Goal: Find specific page/section: Find specific page/section

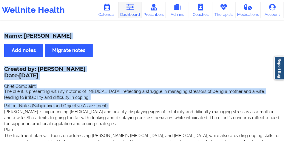
click at [131, 11] on link "Dashboard" at bounding box center [130, 10] width 23 height 16
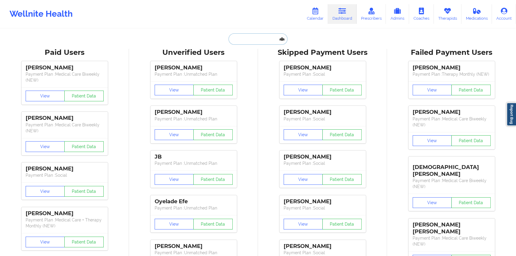
click at [236, 38] on input "text" at bounding box center [258, 38] width 59 height 11
paste input "[EMAIL_ADDRESS][DOMAIN_NAME]"
type input "[EMAIL_ADDRESS][DOMAIN_NAME]"
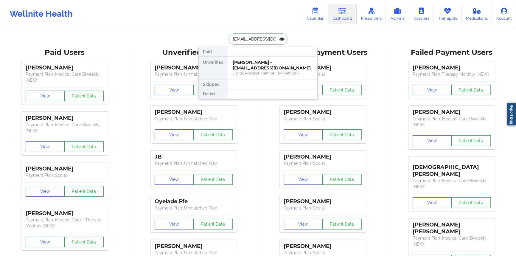
scroll to position [0, 9]
click at [260, 68] on div "[PERSON_NAME] - [EMAIL_ADDRESS][DOMAIN_NAME]" at bounding box center [273, 65] width 80 height 11
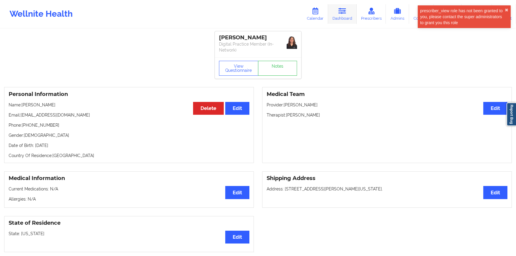
click at [283, 15] on link "Dashboard" at bounding box center [342, 14] width 29 height 20
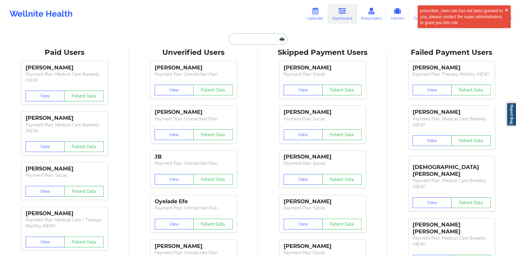
click at [255, 39] on input "text" at bounding box center [258, 38] width 59 height 11
paste input "[EMAIL_ADDRESS][DOMAIN_NAME]"
type input "[EMAIL_ADDRESS][DOMAIN_NAME]"
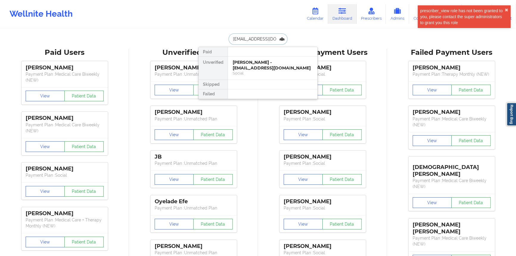
scroll to position [0, 9]
click at [260, 64] on div "[PERSON_NAME] - [EMAIL_ADDRESS][DOMAIN_NAME]" at bounding box center [273, 65] width 80 height 11
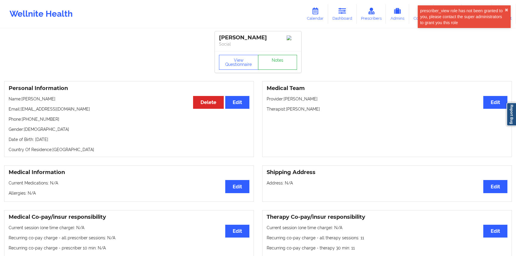
click at [282, 55] on link "Notes" at bounding box center [277, 62] width 39 height 15
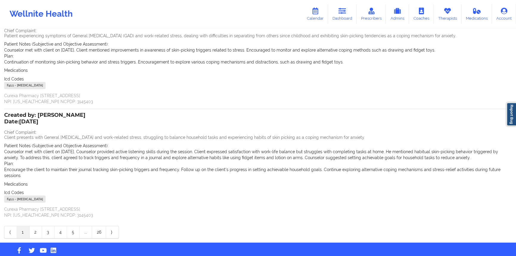
scroll to position [60, 0]
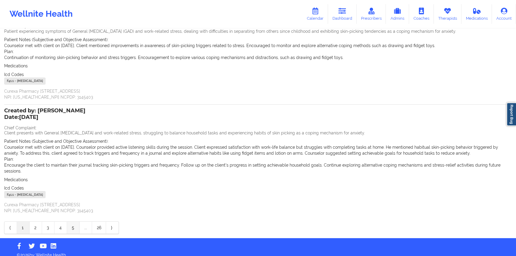
click at [73, 140] on link "5" at bounding box center [73, 228] width 13 height 12
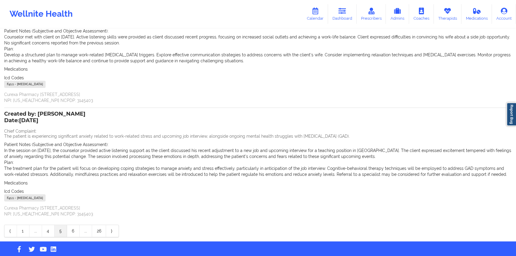
scroll to position [84, 0]
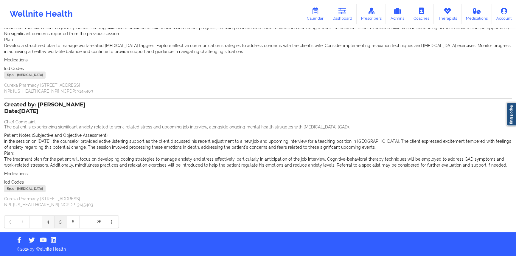
click at [45, 140] on link "4" at bounding box center [48, 222] width 13 height 12
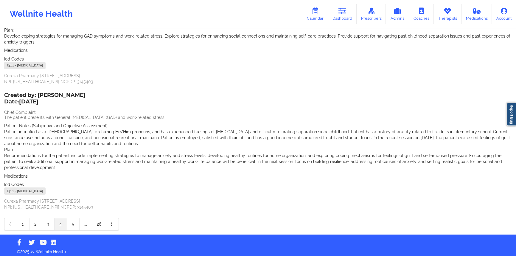
scroll to position [90, 0]
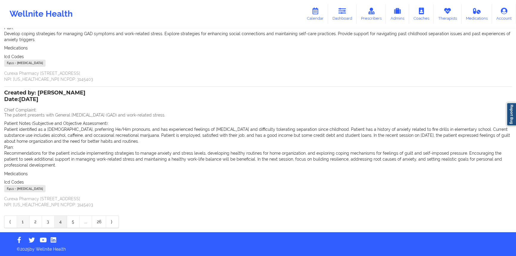
click at [25, 140] on link "1" at bounding box center [23, 222] width 13 height 12
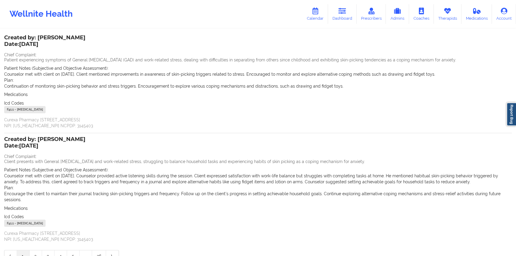
scroll to position [60, 0]
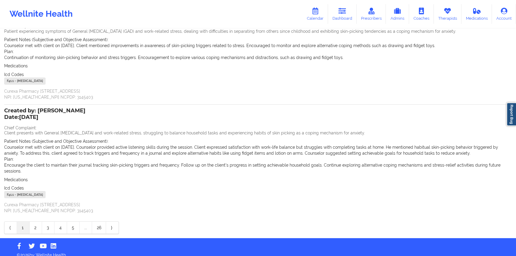
click at [48, 140] on div "Name: [PERSON_NAME] Add notes Migrate notes Created by: [PERSON_NAME] Date: [DA…" at bounding box center [258, 103] width 516 height 269
click at [49, 140] on link "3" at bounding box center [48, 228] width 13 height 12
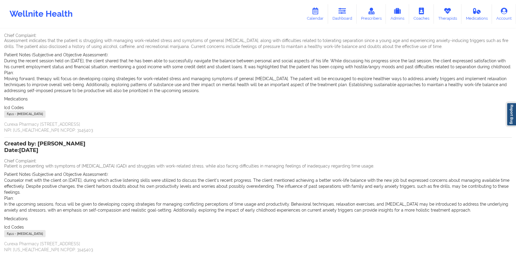
scroll to position [0, 0]
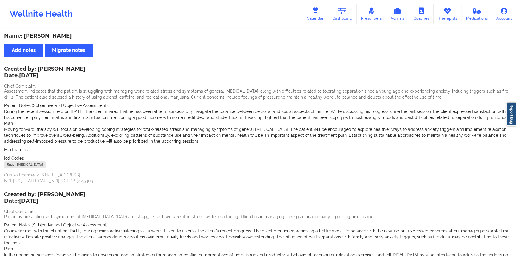
click at [69, 112] on p "During the recent session held on [DATE], the client shared that he has been ab…" at bounding box center [258, 114] width 508 height 12
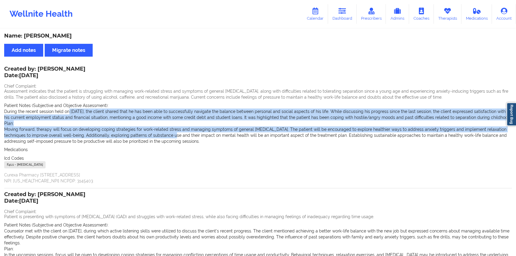
drag, startPoint x: 82, startPoint y: 111, endPoint x: 166, endPoint y: 136, distance: 87.2
click at [166, 136] on div "Patient Notes (Subjective and Objective Assessment): During the recent session …" at bounding box center [258, 123] width 508 height 42
click at [166, 136] on p "Moving forward, therapy will focus on developing coping strategies for work-rel…" at bounding box center [258, 135] width 508 height 18
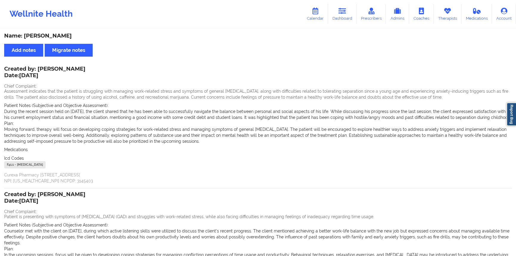
drag, startPoint x: 77, startPoint y: 162, endPoint x: 24, endPoint y: 155, distance: 53.2
click at [24, 140] on div "Icd Codes [MEDICAL_DATA] - [MEDICAL_DATA]" at bounding box center [258, 162] width 508 height 15
click at [24, 140] on div "Medications" at bounding box center [258, 150] width 508 height 6
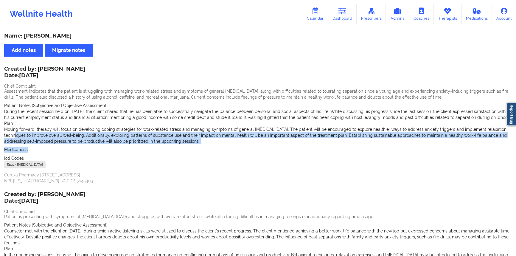
drag, startPoint x: 31, startPoint y: 148, endPoint x: 11, endPoint y: 137, distance: 22.8
click at [11, 137] on div "Created by: [PERSON_NAME] Date: [DATE] Chief Complaint: Assessment indicates th…" at bounding box center [258, 125] width 508 height 117
click at [12, 137] on p "Moving forward, therapy will focus on developing coping strategies for work-rel…" at bounding box center [258, 135] width 508 height 18
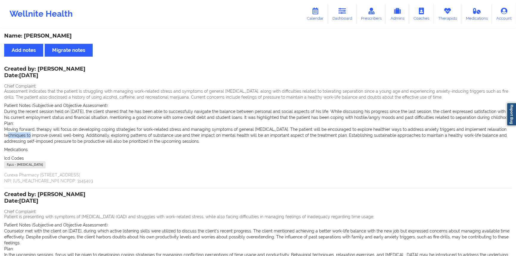
click at [13, 137] on p "Moving forward, therapy will focus on developing coping strategies for work-rel…" at bounding box center [258, 135] width 508 height 18
drag, startPoint x: 234, startPoint y: 139, endPoint x: 4, endPoint y: 85, distance: 237.0
click at [4, 85] on div "Name: [PERSON_NAME] Add notes Migrate notes Created by: [PERSON_NAME] Date: [DA…" at bounding box center [258, 178] width 516 height 299
copy div "Chief Complaint: Assessment indicates that the patient is struggling with manag…"
click at [70, 70] on div "Created by: [PERSON_NAME] Date: [DATE]" at bounding box center [44, 73] width 81 height 14
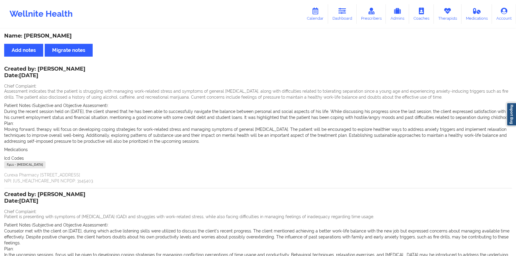
click at [70, 70] on div "Created by: [PERSON_NAME] Date: [DATE]" at bounding box center [44, 73] width 81 height 14
copy div "[PERSON_NAME]"
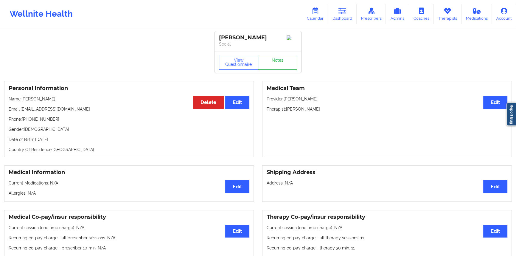
click at [283, 63] on link "Notes" at bounding box center [277, 62] width 39 height 15
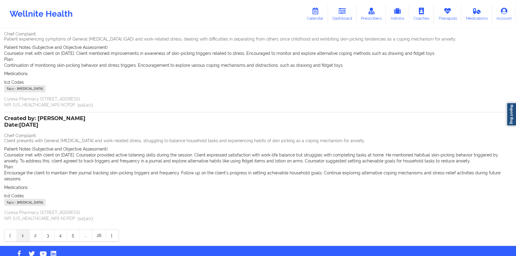
scroll to position [60, 0]
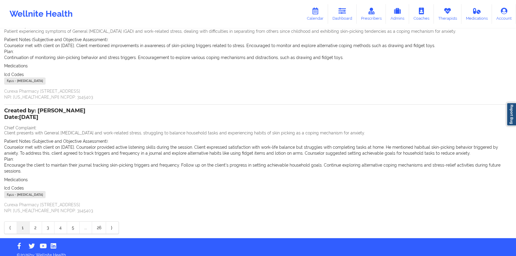
click at [37, 140] on link "2" at bounding box center [35, 228] width 13 height 12
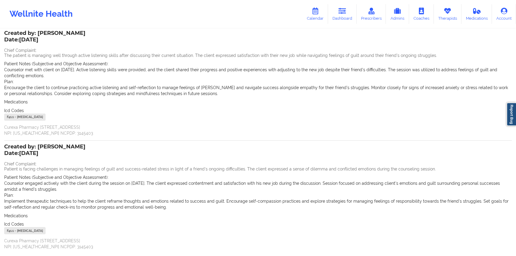
scroll to position [78, 0]
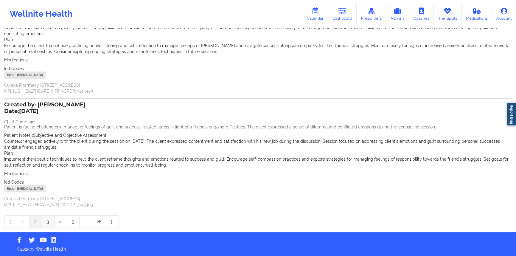
click at [51, 140] on link "3" at bounding box center [48, 222] width 13 height 12
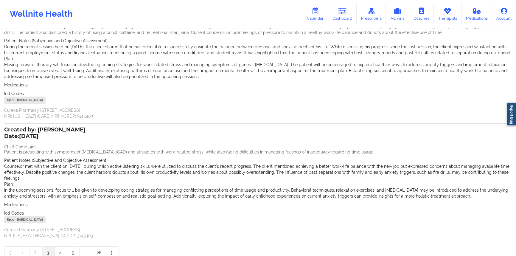
scroll to position [0, 0]
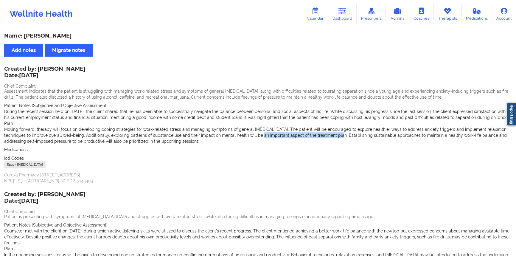
drag, startPoint x: 262, startPoint y: 134, endPoint x: 332, endPoint y: 136, distance: 69.5
click at [283, 136] on p "Moving forward, therapy will focus on developing coping strategies for work-rel…" at bounding box center [258, 135] width 508 height 18
drag, startPoint x: 71, startPoint y: 112, endPoint x: 105, endPoint y: 114, distance: 34.0
click at [105, 114] on p "During the recent session held on [DATE], the client shared that he has been ab…" at bounding box center [258, 114] width 508 height 12
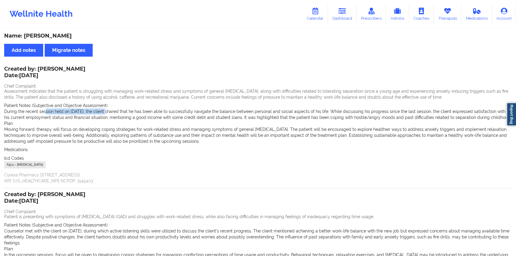
click at [105, 114] on p "During the recent session held on [DATE], the client shared that he has been ab…" at bounding box center [258, 114] width 508 height 12
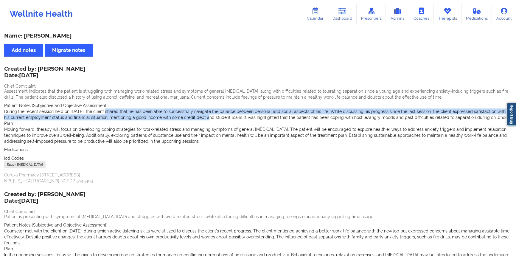
drag, startPoint x: 105, startPoint y: 114, endPoint x: 196, endPoint y: 119, distance: 91.0
click at [196, 119] on p "During the recent session held on [DATE], the client shared that he has been ab…" at bounding box center [258, 114] width 508 height 12
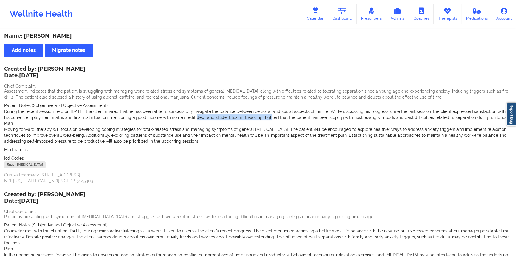
drag, startPoint x: 186, startPoint y: 119, endPoint x: 258, endPoint y: 118, distance: 71.8
click at [258, 118] on p "During the recent session held on [DATE], the client shared that he has been ab…" at bounding box center [258, 114] width 508 height 12
click at [236, 116] on p "During the recent session held on [DATE], the client shared that he has been ab…" at bounding box center [258, 114] width 508 height 12
drag, startPoint x: 219, startPoint y: 116, endPoint x: 158, endPoint y: 118, distance: 60.8
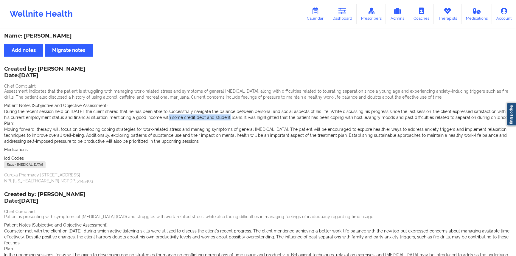
click at [158, 118] on p "During the recent session held on [DATE], the client shared that he has been ab…" at bounding box center [258, 114] width 508 height 12
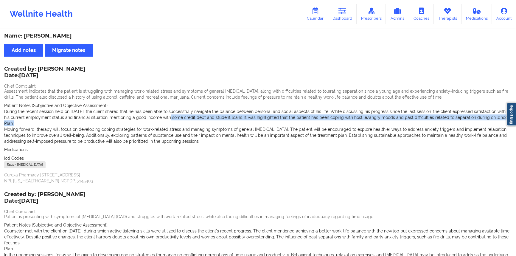
drag, startPoint x: 162, startPoint y: 118, endPoint x: 226, endPoint y: 125, distance: 63.9
click at [226, 125] on div "Patient Notes (Subjective and Objective Assessment): During the recent session …" at bounding box center [258, 123] width 508 height 42
click at [201, 122] on div "Plan: Moving forward, therapy will focus on developing coping strategies for wo…" at bounding box center [258, 132] width 508 height 24
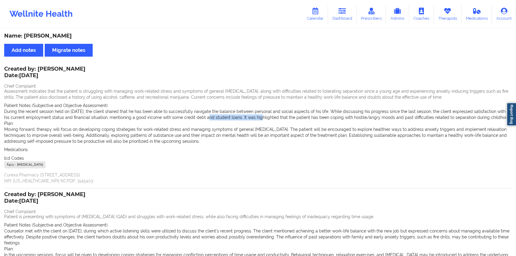
drag, startPoint x: 198, startPoint y: 119, endPoint x: 249, endPoint y: 119, distance: 50.9
click at [249, 119] on p "During the recent session held on [DATE], the client shared that he has been ab…" at bounding box center [258, 114] width 508 height 12
drag, startPoint x: 244, startPoint y: 118, endPoint x: 329, endPoint y: 119, distance: 84.3
click at [283, 119] on p "During the recent session held on [DATE], the client shared that he has been ab…" at bounding box center [258, 114] width 508 height 12
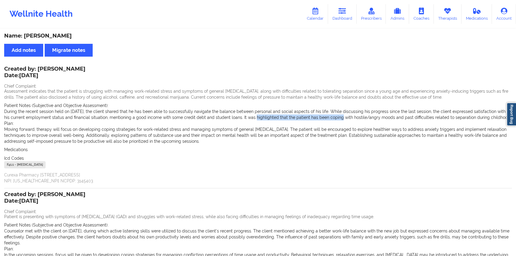
click at [283, 119] on p "During the recent session held on [DATE], the client shared that he has been ab…" at bounding box center [258, 114] width 508 height 12
drag, startPoint x: 323, startPoint y: 117, endPoint x: 364, endPoint y: 119, distance: 41.2
click at [283, 119] on p "During the recent session held on [DATE], the client shared that he has been ab…" at bounding box center [258, 114] width 508 height 12
drag, startPoint x: 400, startPoint y: 118, endPoint x: 418, endPoint y: 118, distance: 17.9
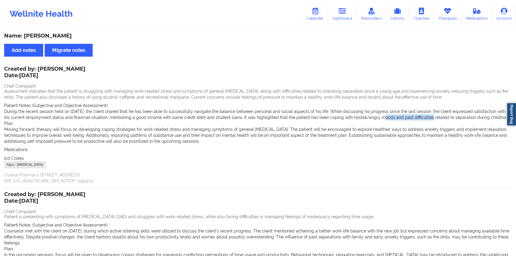
click at [283, 118] on p "During the recent session held on [DATE], the client shared that he has been ab…" at bounding box center [258, 114] width 508 height 12
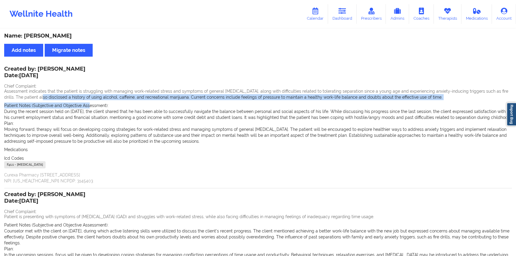
drag, startPoint x: 27, startPoint y: 97, endPoint x: 89, endPoint y: 102, distance: 61.6
click at [89, 102] on div "Created by: [PERSON_NAME] Date: [DATE] Chief Complaint: Assessment indicates th…" at bounding box center [258, 125] width 508 height 117
click at [54, 97] on p "Assessment indicates that the patient is struggling with managing work-related …" at bounding box center [258, 94] width 508 height 12
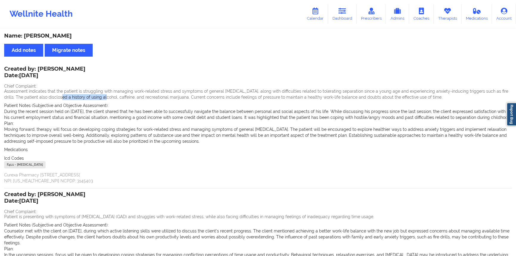
drag, startPoint x: 45, startPoint y: 97, endPoint x: 90, endPoint y: 97, distance: 44.7
click at [90, 97] on p "Assessment indicates that the patient is struggling with managing work-related …" at bounding box center [258, 94] width 508 height 12
drag, startPoint x: 74, startPoint y: 96, endPoint x: 138, endPoint y: 97, distance: 63.8
click at [138, 97] on p "Assessment indicates that the patient is struggling with managing work-related …" at bounding box center [258, 94] width 508 height 12
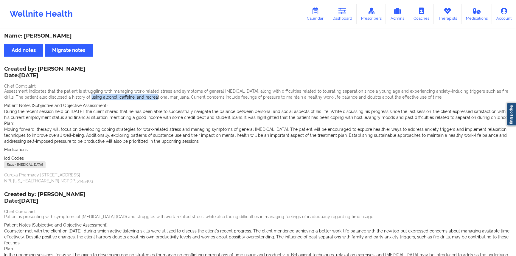
click at [138, 97] on p "Assessment indicates that the patient is struggling with managing work-related …" at bounding box center [258, 94] width 508 height 12
drag, startPoint x: 123, startPoint y: 98, endPoint x: 198, endPoint y: 98, distance: 74.5
click at [198, 98] on p "Assessment indicates that the patient is struggling with managing work-related …" at bounding box center [258, 94] width 508 height 12
drag, startPoint x: 164, startPoint y: 96, endPoint x: 212, endPoint y: 95, distance: 48.3
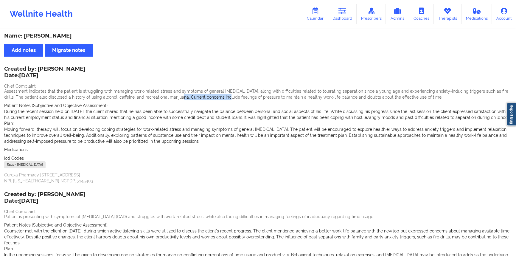
click at [212, 95] on p "Assessment indicates that the patient is struggling with managing work-related …" at bounding box center [258, 94] width 508 height 12
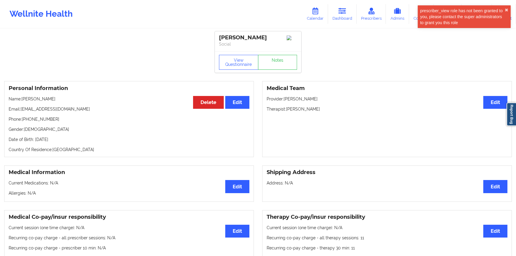
click at [256, 35] on div "[PERSON_NAME]" at bounding box center [258, 37] width 78 height 7
copy div "[PERSON_NAME]"
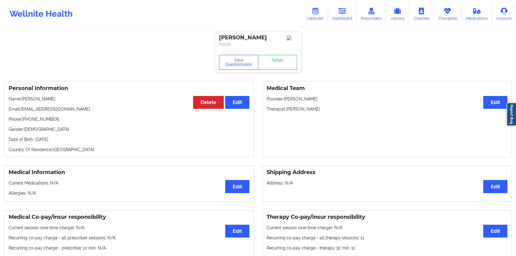
click at [0, 140] on div "Personal Information Edit Delete Name: [PERSON_NAME] Email: [EMAIL_ADDRESS][DOM…" at bounding box center [129, 119] width 258 height 76
click at [283, 13] on icon at bounding box center [342, 11] width 8 height 7
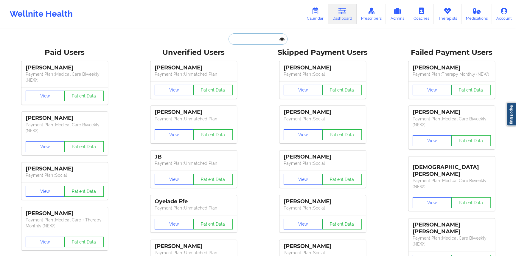
click at [260, 41] on input "text" at bounding box center [258, 38] width 59 height 11
paste input "[EMAIL_ADDRESS][DOMAIN_NAME]"
type input "[EMAIL_ADDRESS][DOMAIN_NAME]"
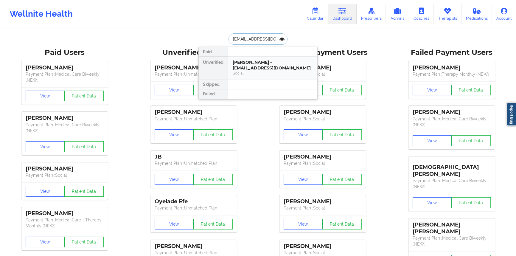
click at [271, 69] on div "[PERSON_NAME] - [EMAIL_ADDRESS][DOMAIN_NAME]" at bounding box center [273, 65] width 80 height 11
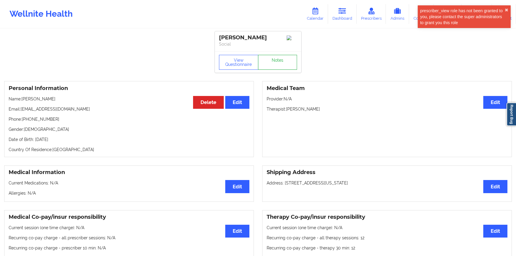
click at [268, 69] on link "Notes" at bounding box center [277, 62] width 39 height 15
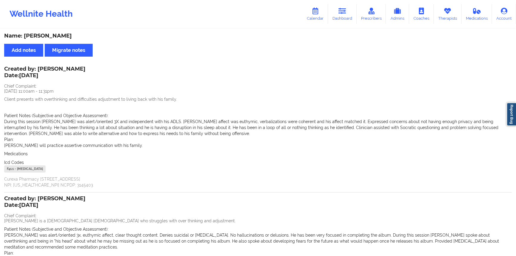
click at [70, 66] on div "Created by: [PERSON_NAME] Date: [DATE]" at bounding box center [44, 73] width 81 height 14
drag, startPoint x: 70, startPoint y: 66, endPoint x: 52, endPoint y: 66, distance: 18.5
click at [52, 66] on div "Created by: [PERSON_NAME] Date: [DATE]" at bounding box center [44, 73] width 81 height 14
copy div "[PERSON_NAME]"
click at [54, 33] on div "Name: [PERSON_NAME]" at bounding box center [258, 35] width 508 height 7
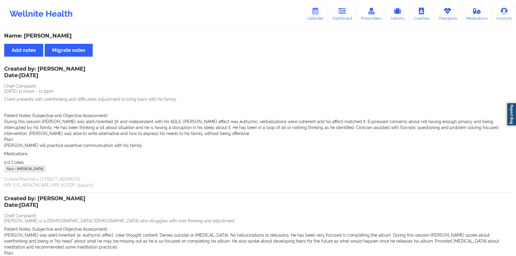
drag, startPoint x: 54, startPoint y: 33, endPoint x: 36, endPoint y: 33, distance: 17.6
click at [36, 33] on div "Name: [PERSON_NAME]" at bounding box center [258, 35] width 508 height 7
copy div "[PERSON_NAME]"
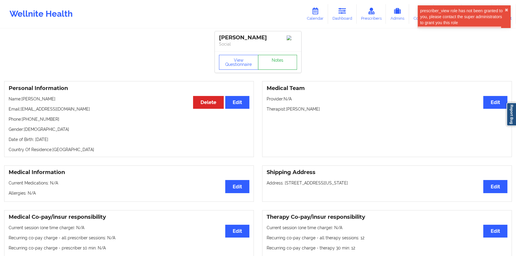
click at [283, 65] on link "Notes" at bounding box center [277, 62] width 39 height 15
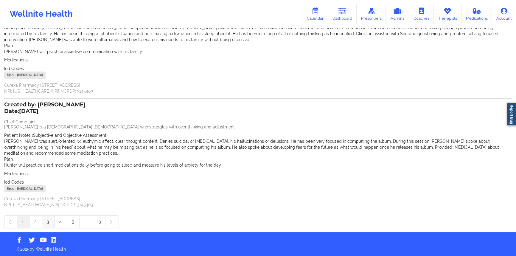
click at [54, 140] on link "3" at bounding box center [48, 222] width 13 height 12
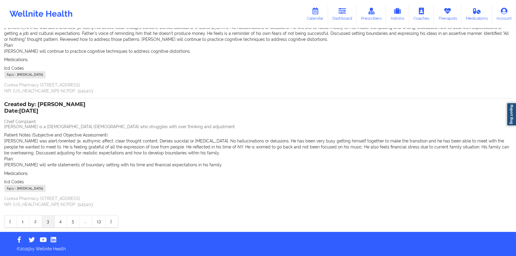
scroll to position [78, 0]
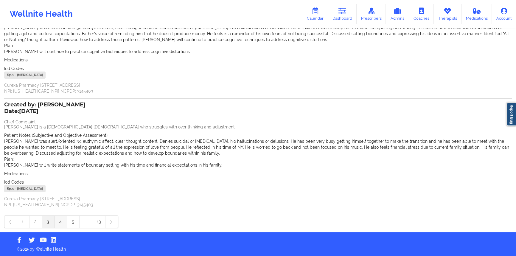
click at [63, 140] on link "4" at bounding box center [61, 222] width 13 height 12
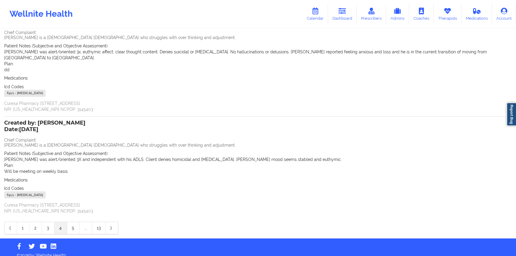
scroll to position [54, 0]
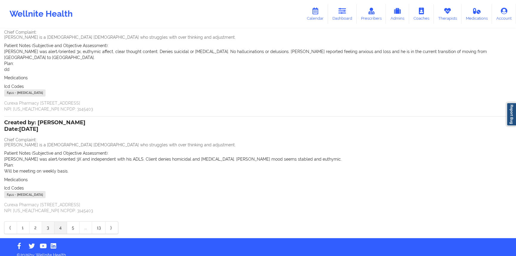
click at [51, 140] on link "3" at bounding box center [48, 228] width 13 height 12
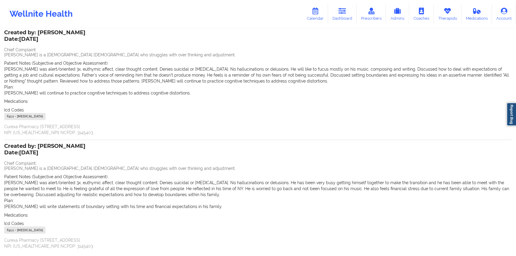
scroll to position [27, 0]
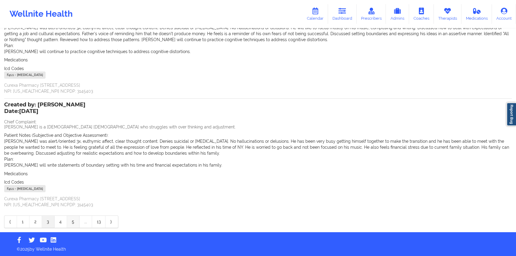
click at [69, 140] on link "5" at bounding box center [73, 222] width 13 height 12
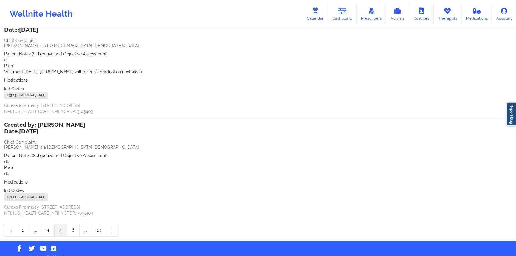
scroll to position [54, 0]
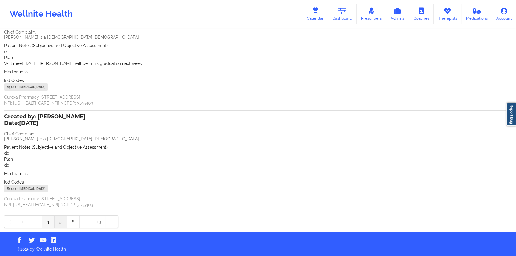
click at [52, 140] on link "4" at bounding box center [48, 222] width 13 height 12
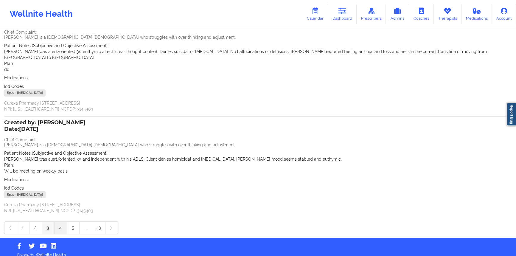
click at [48, 140] on link "3" at bounding box center [48, 228] width 13 height 12
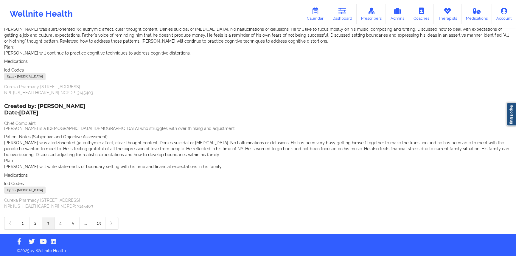
scroll to position [78, 0]
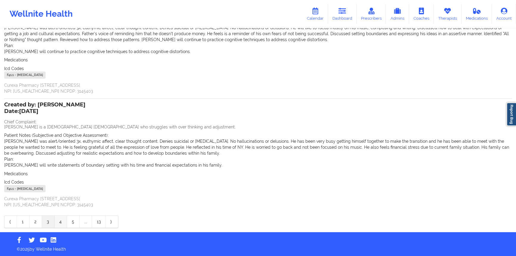
click at [60, 140] on link "4" at bounding box center [61, 222] width 13 height 12
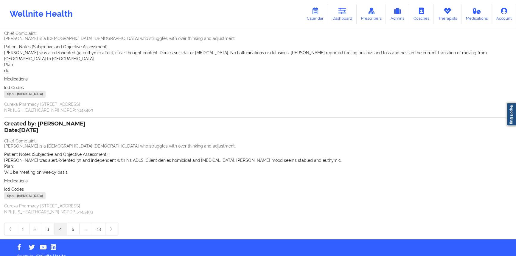
scroll to position [54, 0]
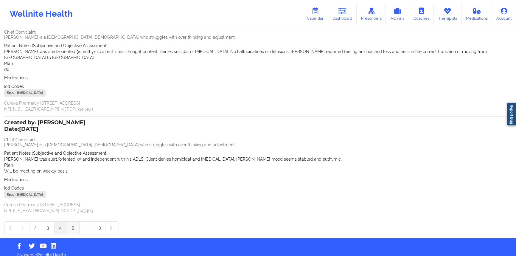
click at [69, 140] on link "5" at bounding box center [73, 228] width 13 height 12
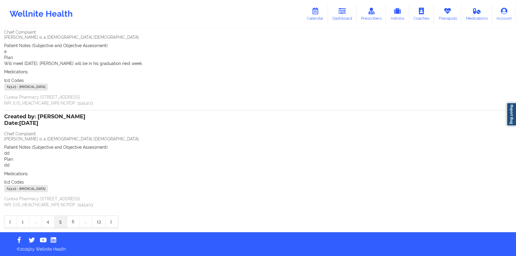
click at [59, 140] on link "5" at bounding box center [61, 222] width 13 height 12
click at [55, 140] on link "5" at bounding box center [61, 222] width 13 height 12
click at [53, 140] on link "4" at bounding box center [48, 222] width 13 height 12
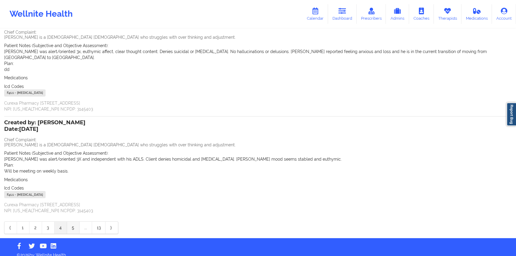
click at [67, 140] on link "5" at bounding box center [73, 228] width 13 height 12
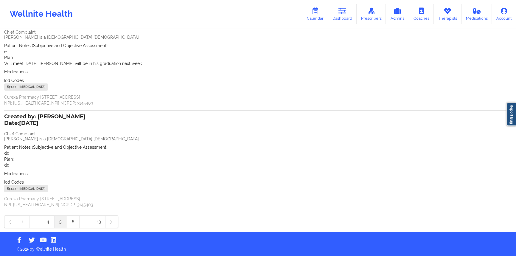
click at [57, 140] on link "5" at bounding box center [61, 222] width 13 height 12
click at [51, 140] on link "4" at bounding box center [48, 222] width 13 height 12
